Goal: Use online tool/utility: Utilize a website feature to perform a specific function

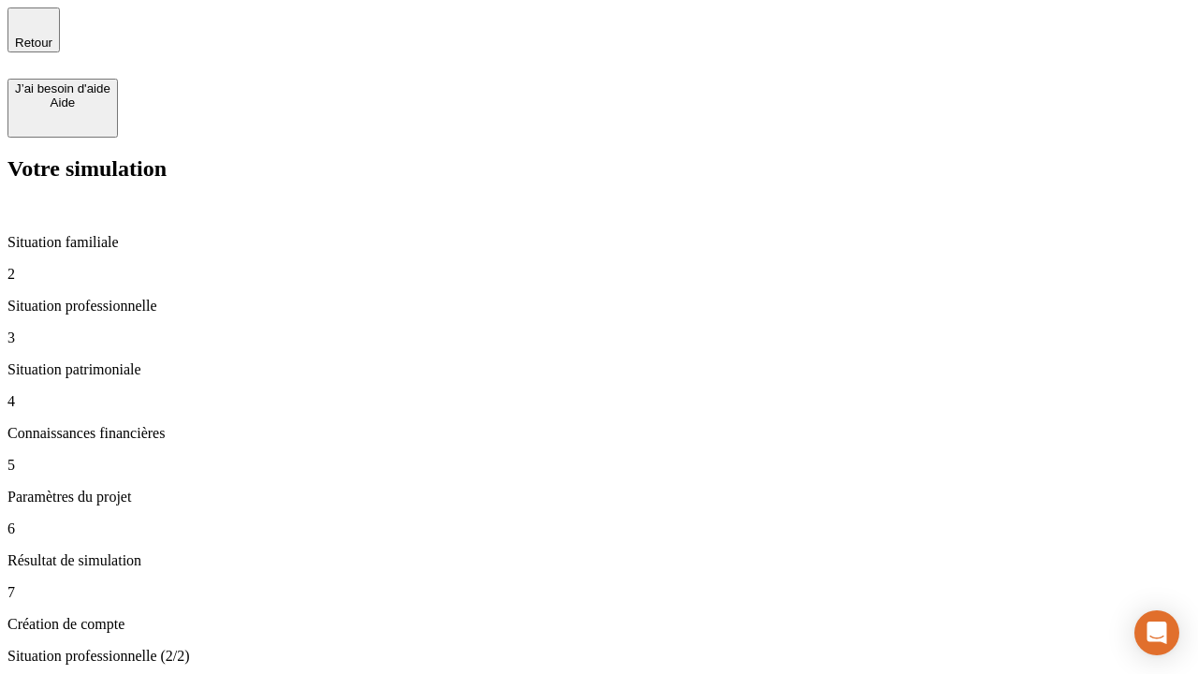
type input "30 000"
type input "40 000"
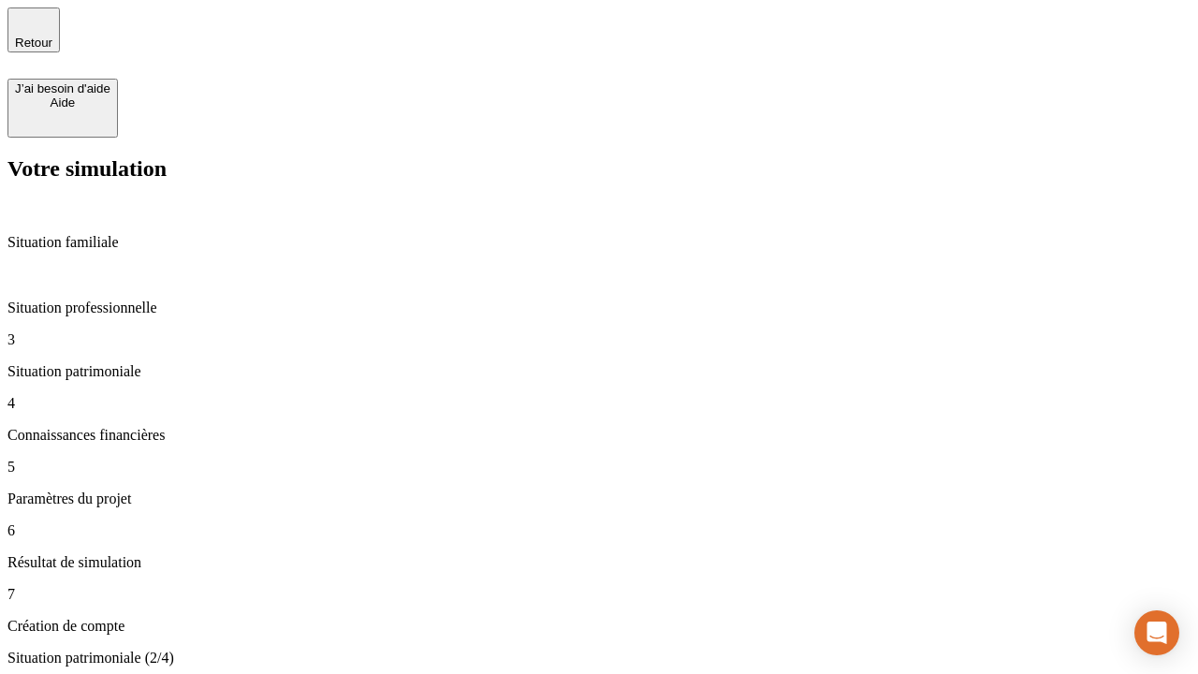
type input "1 100"
type input "20"
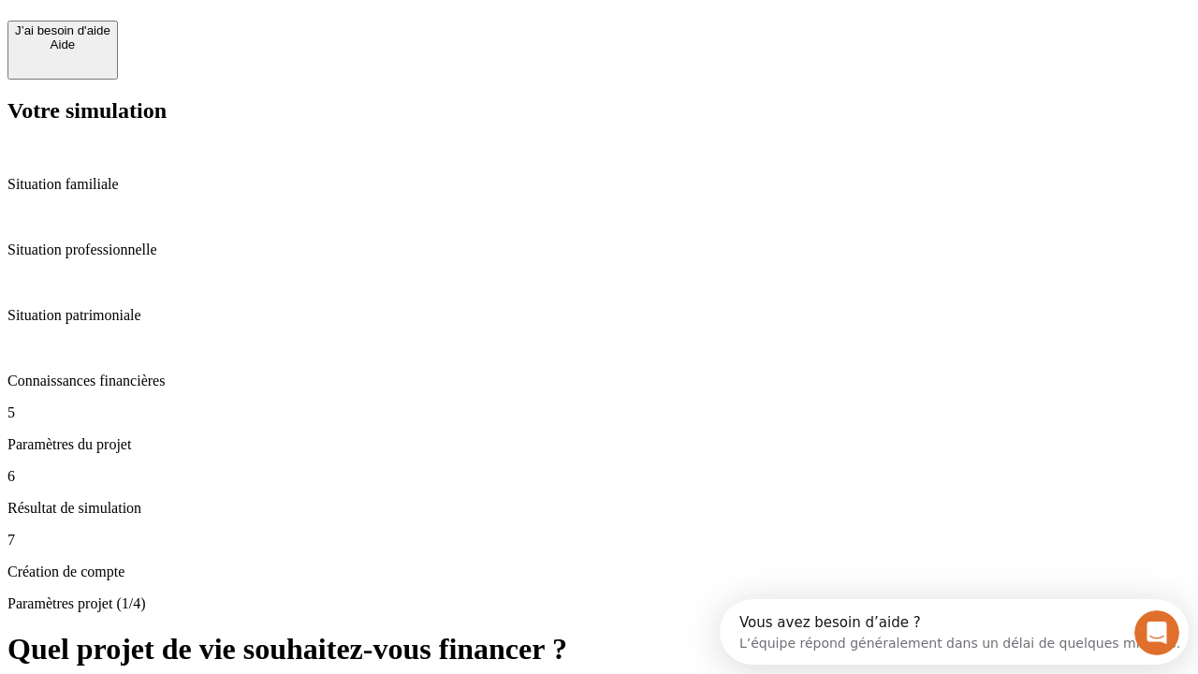
scroll to position [17, 0]
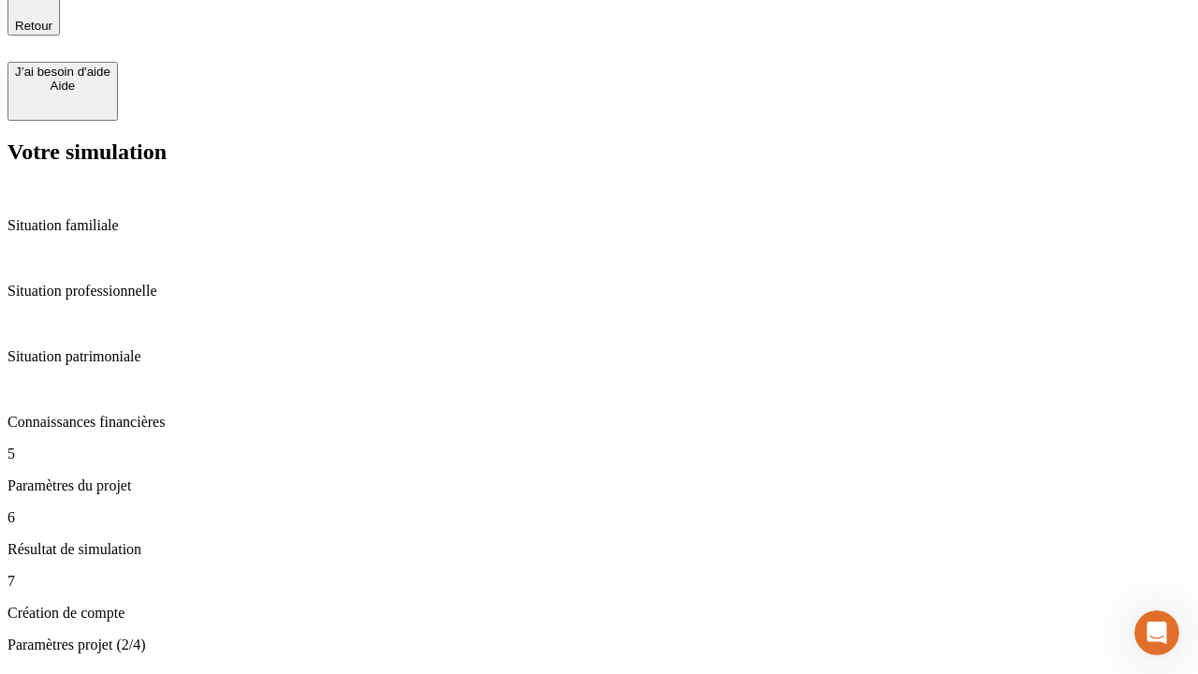
type input "40"
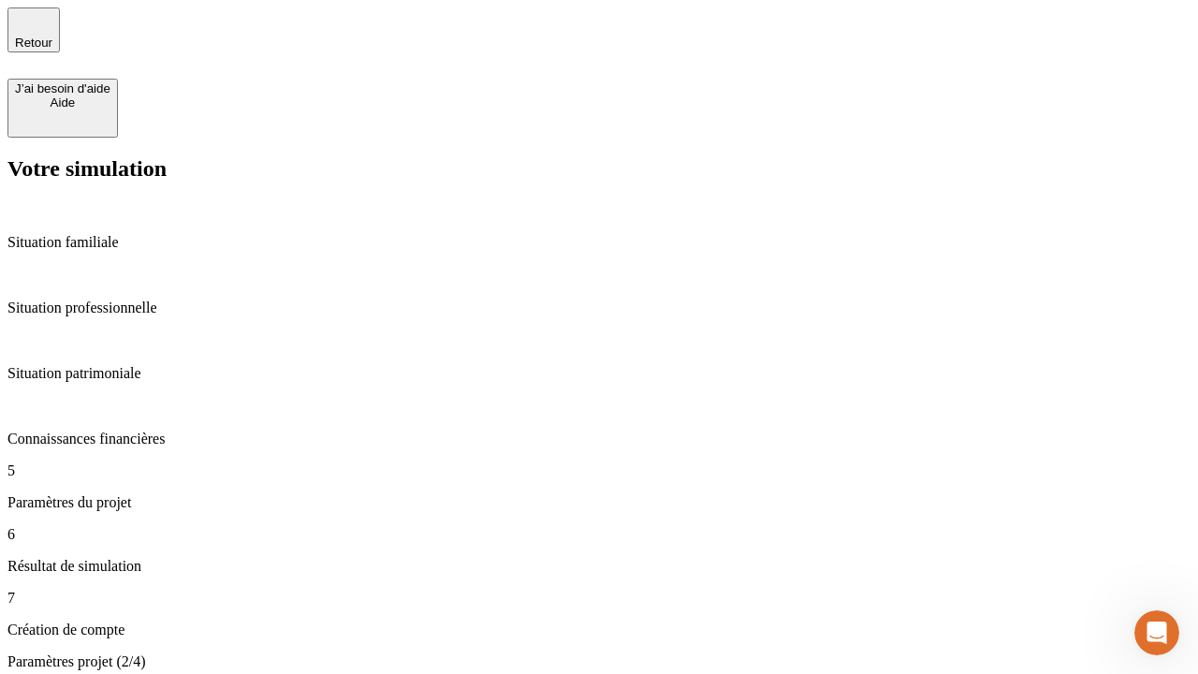
type input "62"
type input "50 000"
type input "640"
